Goal: Task Accomplishment & Management: Manage account settings

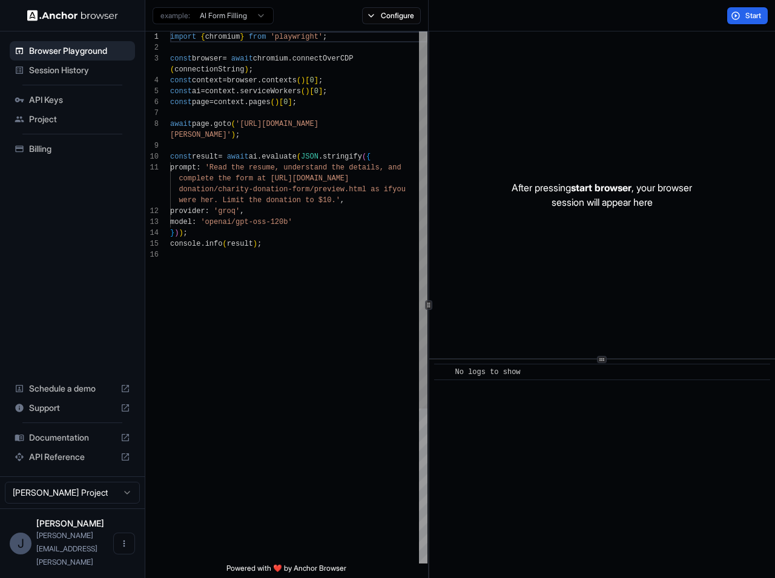
scroll to position [87, 0]
click at [48, 152] on span "Billing" at bounding box center [79, 149] width 101 height 12
click at [86, 556] on div "[PERSON_NAME] [PERSON_NAME][EMAIL_ADDRESS][PERSON_NAME]" at bounding box center [72, 544] width 72 height 50
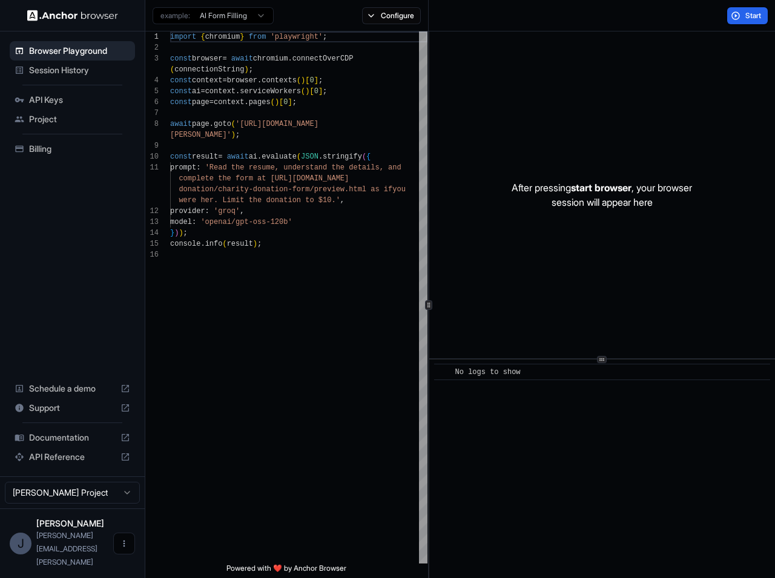
click at [133, 554] on button "Open menu" at bounding box center [124, 544] width 22 height 22
click at [87, 557] on div at bounding box center [101, 557] width 48 height 12
